Goal: Information Seeking & Learning: Learn about a topic

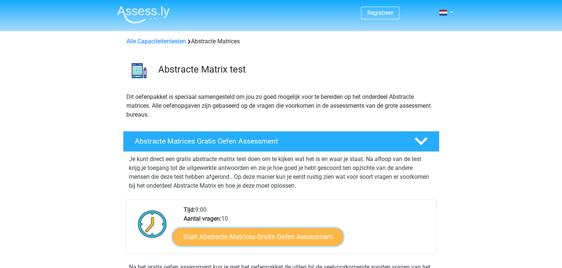
click at [234, 237] on link "Start Abstracte Matrices Gratis Oefen Assessment" at bounding box center [258, 236] width 171 height 18
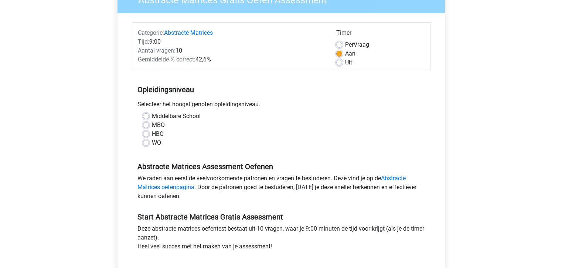
scroll to position [76, 0]
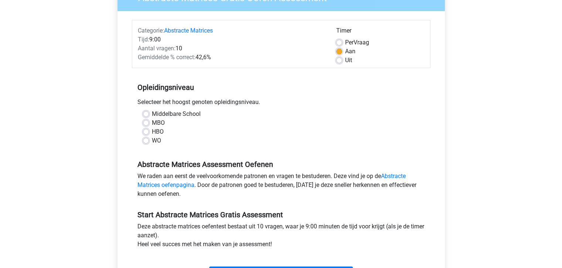
click at [152, 140] on label "WO" at bounding box center [156, 140] width 9 height 9
click at [146, 140] on input "WO" at bounding box center [146, 139] width 6 height 7
radio input "true"
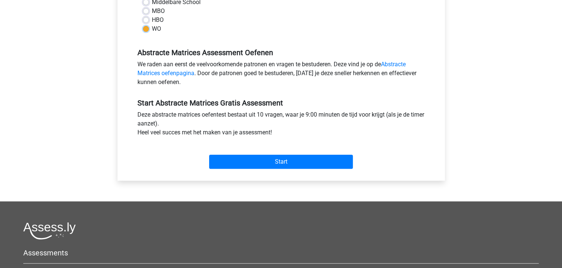
scroll to position [188, 0]
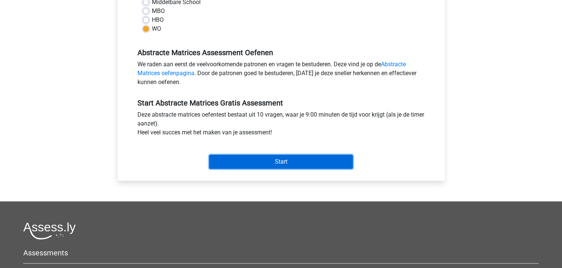
click at [285, 163] on input "Start" at bounding box center [281, 162] width 144 height 14
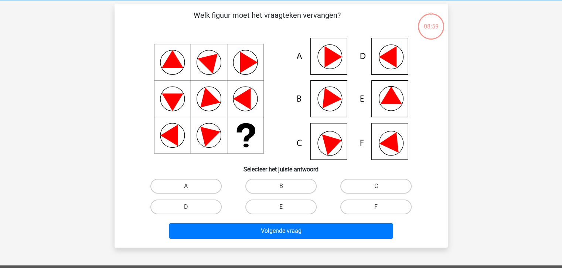
scroll to position [31, 0]
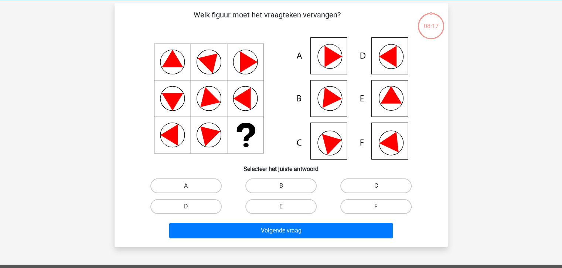
click at [394, 104] on icon at bounding box center [281, 98] width 298 height 122
click at [288, 207] on label "E" at bounding box center [280, 206] width 71 height 15
click at [286, 207] on input "E" at bounding box center [283, 208] width 5 height 5
radio input "true"
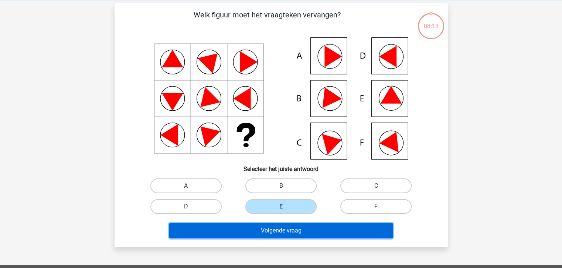
click at [284, 231] on button "Volgende vraag" at bounding box center [281, 231] width 224 height 16
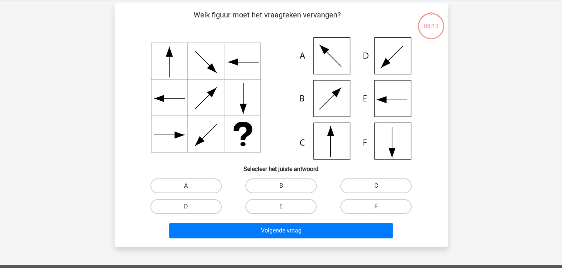
scroll to position [34, 0]
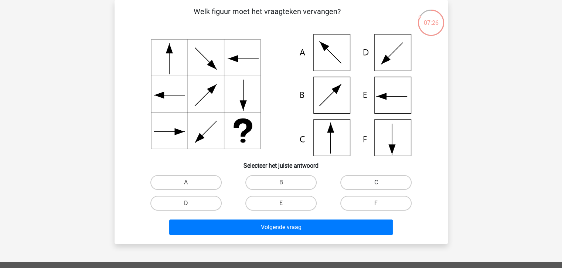
click at [386, 184] on label "C" at bounding box center [375, 182] width 71 height 15
click at [381, 184] on input "C" at bounding box center [378, 184] width 5 height 5
radio input "true"
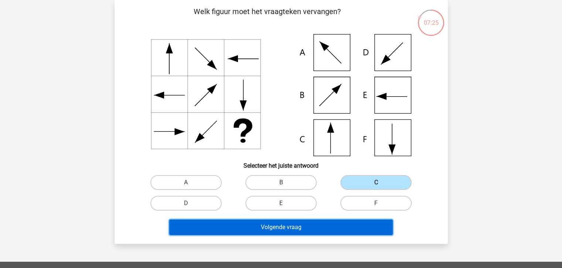
click at [297, 228] on button "Volgende vraag" at bounding box center [281, 227] width 224 height 16
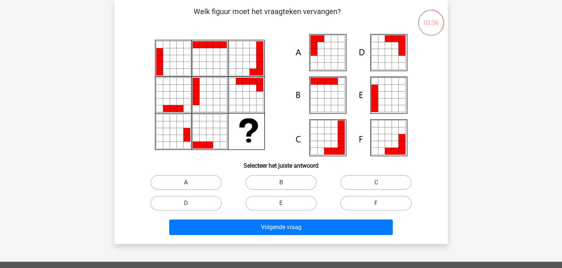
click at [204, 185] on label "A" at bounding box center [185, 182] width 71 height 15
click at [191, 185] on input "A" at bounding box center [188, 184] width 5 height 5
radio input "true"
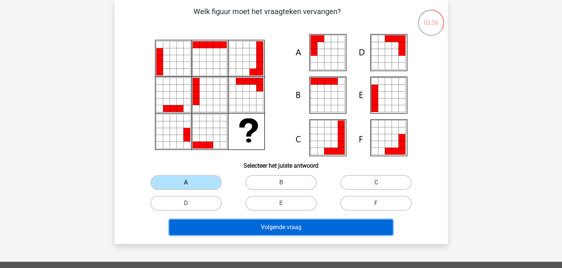
click at [306, 232] on button "Volgende vraag" at bounding box center [281, 227] width 224 height 16
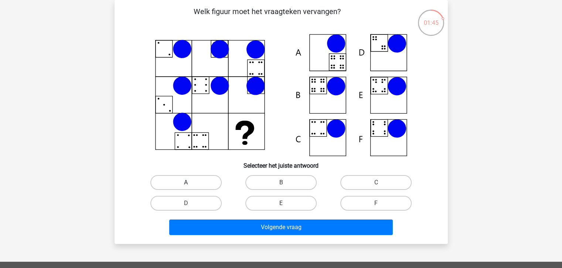
click at [197, 182] on label "A" at bounding box center [185, 182] width 71 height 15
click at [191, 182] on input "A" at bounding box center [188, 184] width 5 height 5
radio input "true"
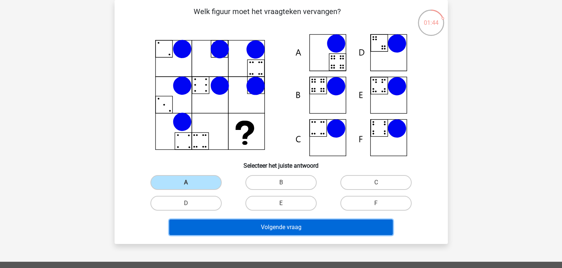
click at [307, 226] on button "Volgende vraag" at bounding box center [281, 227] width 224 height 16
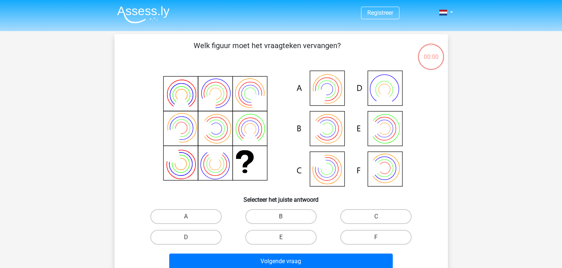
scroll to position [34, 0]
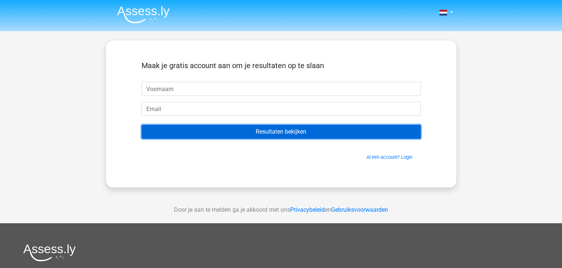
click at [298, 129] on input "Resultaten bekijken" at bounding box center [281, 132] width 279 height 14
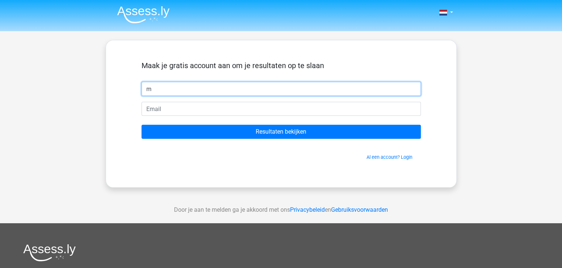
type input "m"
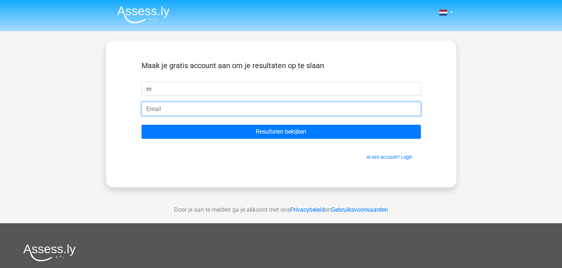
click at [193, 109] on input "email" at bounding box center [281, 109] width 279 height 14
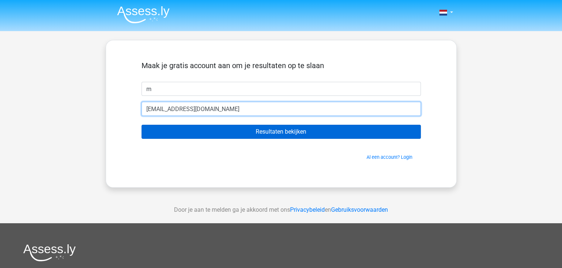
type input "mieke.vanderwijst@gmail.com"
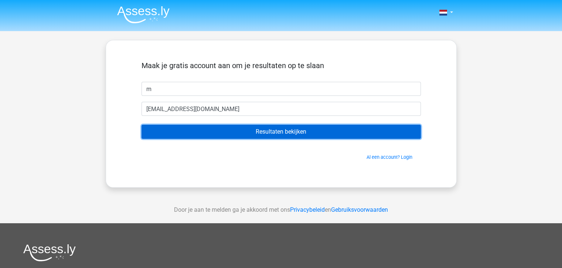
click at [295, 133] on input "Resultaten bekijken" at bounding box center [281, 132] width 279 height 14
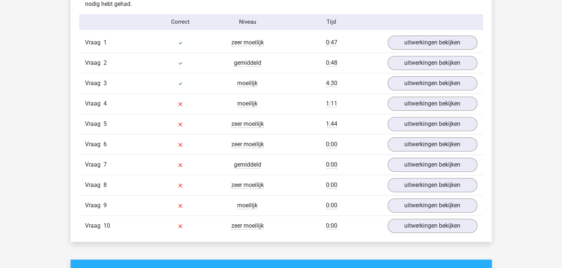
scroll to position [591, 0]
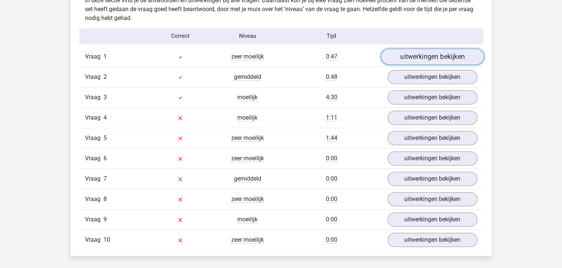
click at [458, 58] on link "uitwerkingen bekijken" at bounding box center [432, 56] width 103 height 16
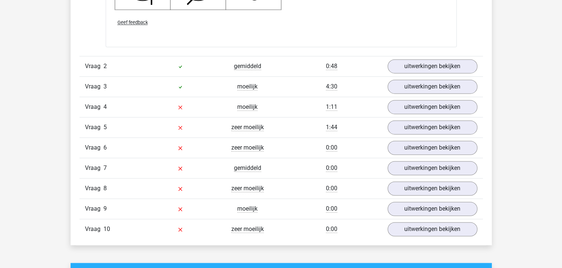
scroll to position [1093, 0]
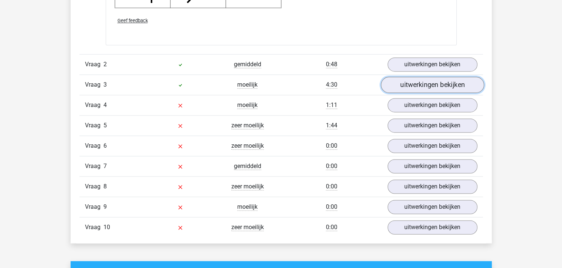
click at [439, 84] on link "uitwerkingen bekijken" at bounding box center [432, 85] width 103 height 16
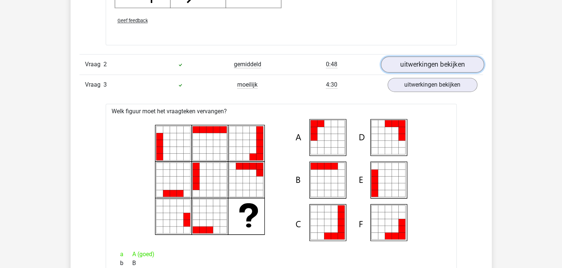
click at [436, 68] on link "uitwerkingen bekijken" at bounding box center [432, 64] width 103 height 16
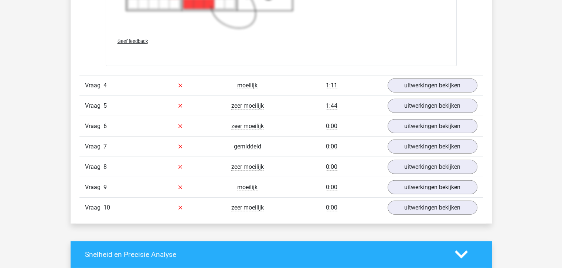
scroll to position [2136, 0]
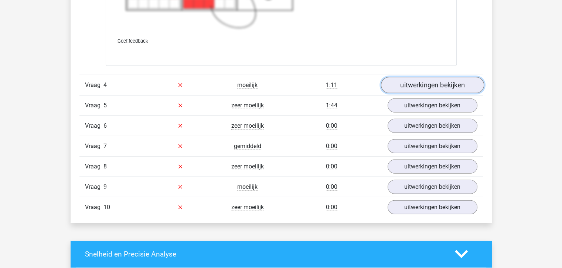
click at [415, 87] on link "uitwerkingen bekijken" at bounding box center [432, 85] width 103 height 16
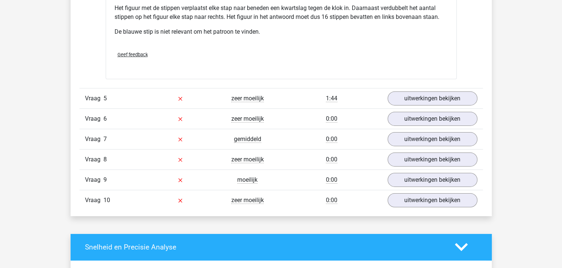
scroll to position [2457, 0]
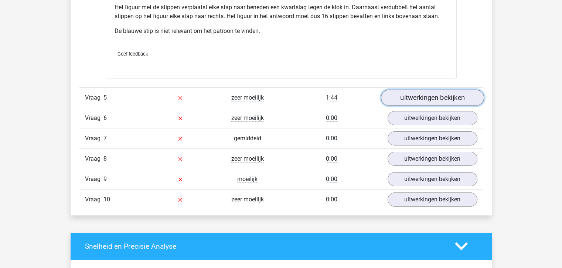
click at [429, 90] on link "uitwerkingen bekijken" at bounding box center [432, 97] width 103 height 16
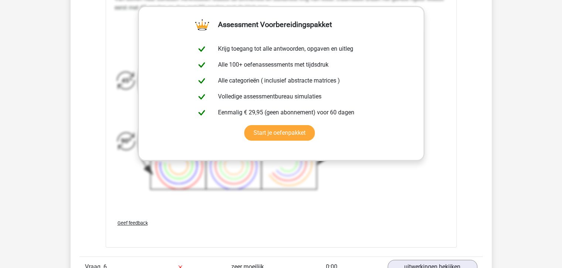
scroll to position [2804, 0]
click at [389, 197] on div "Van boven naar beneden verwisselen steeds de binnenste en buitenste ring van kl…" at bounding box center [281, 97] width 333 height 211
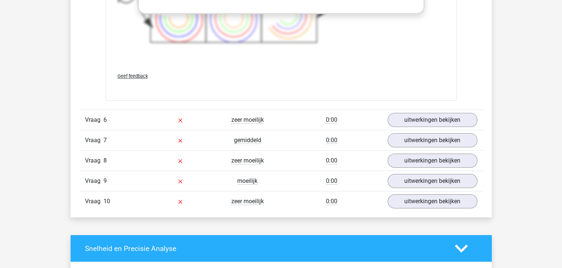
scroll to position [2952, 0]
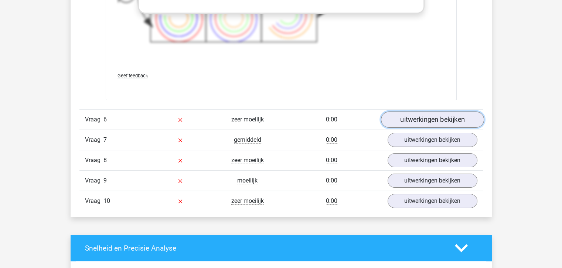
click at [424, 116] on link "uitwerkingen bekijken" at bounding box center [432, 119] width 103 height 16
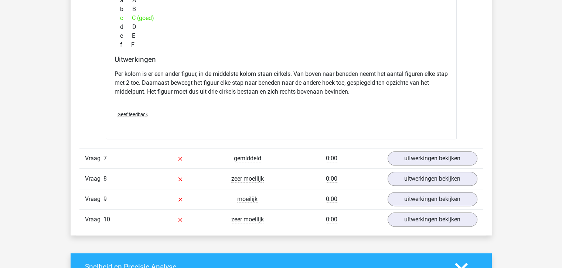
scroll to position [3241, 0]
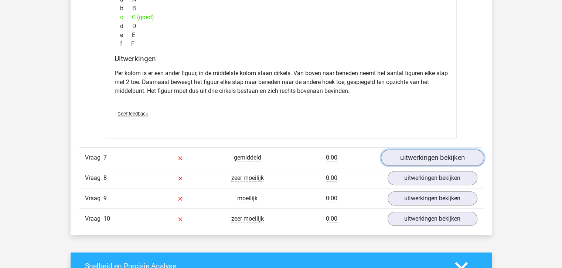
click at [420, 151] on link "uitwerkingen bekijken" at bounding box center [432, 157] width 103 height 16
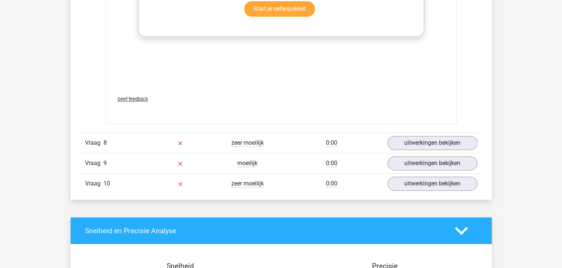
scroll to position [3772, 0]
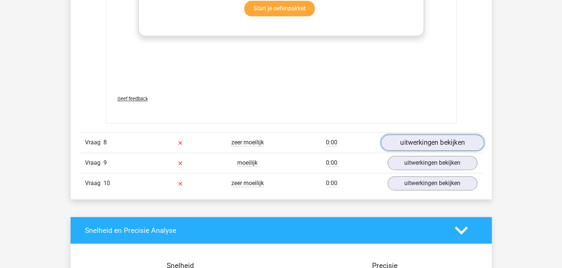
click at [423, 140] on link "uitwerkingen bekijken" at bounding box center [432, 143] width 103 height 16
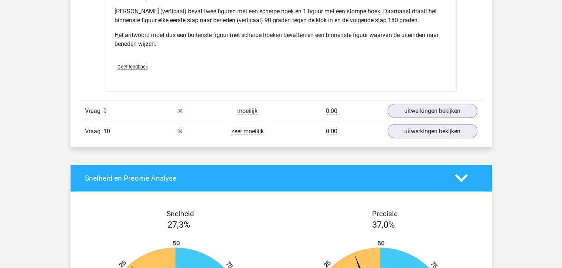
scroll to position [4146, 0]
click at [446, 106] on link "uitwerkingen bekijken" at bounding box center [432, 110] width 103 height 16
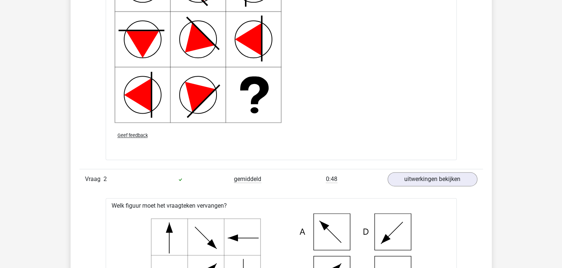
scroll to position [969, 0]
